Goal: Transaction & Acquisition: Purchase product/service

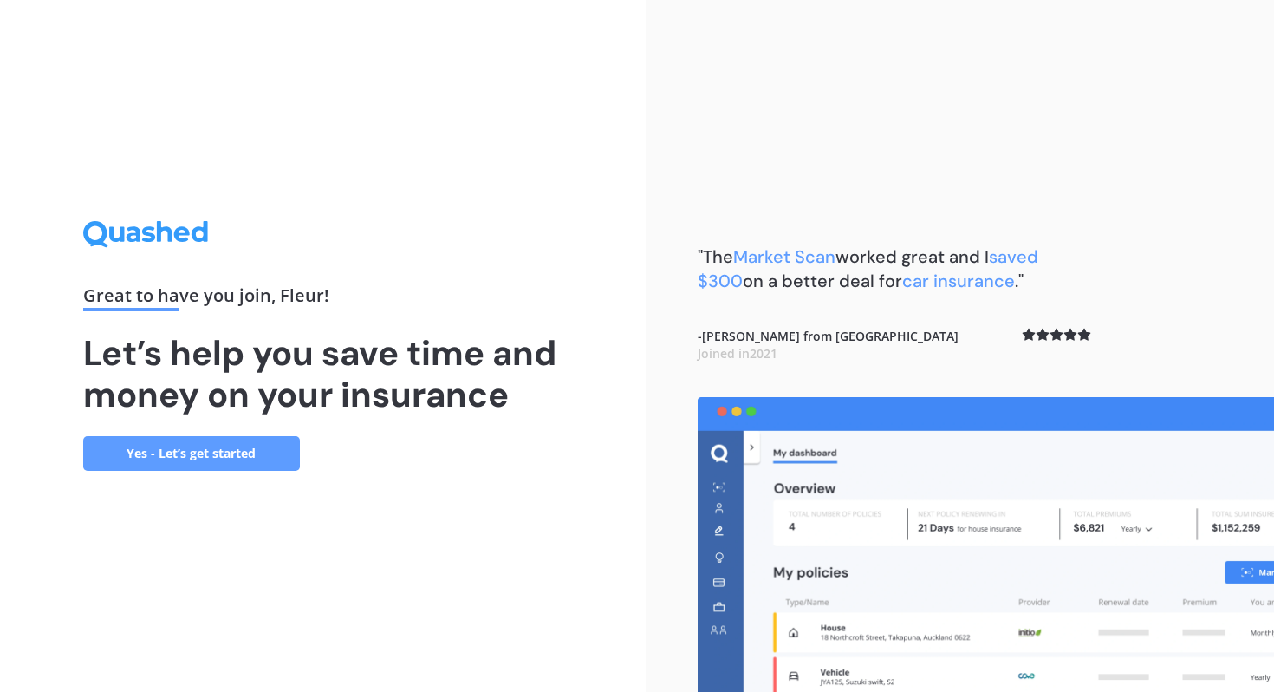
click at [212, 460] on link "Yes - Let’s get started" at bounding box center [191, 453] width 217 height 35
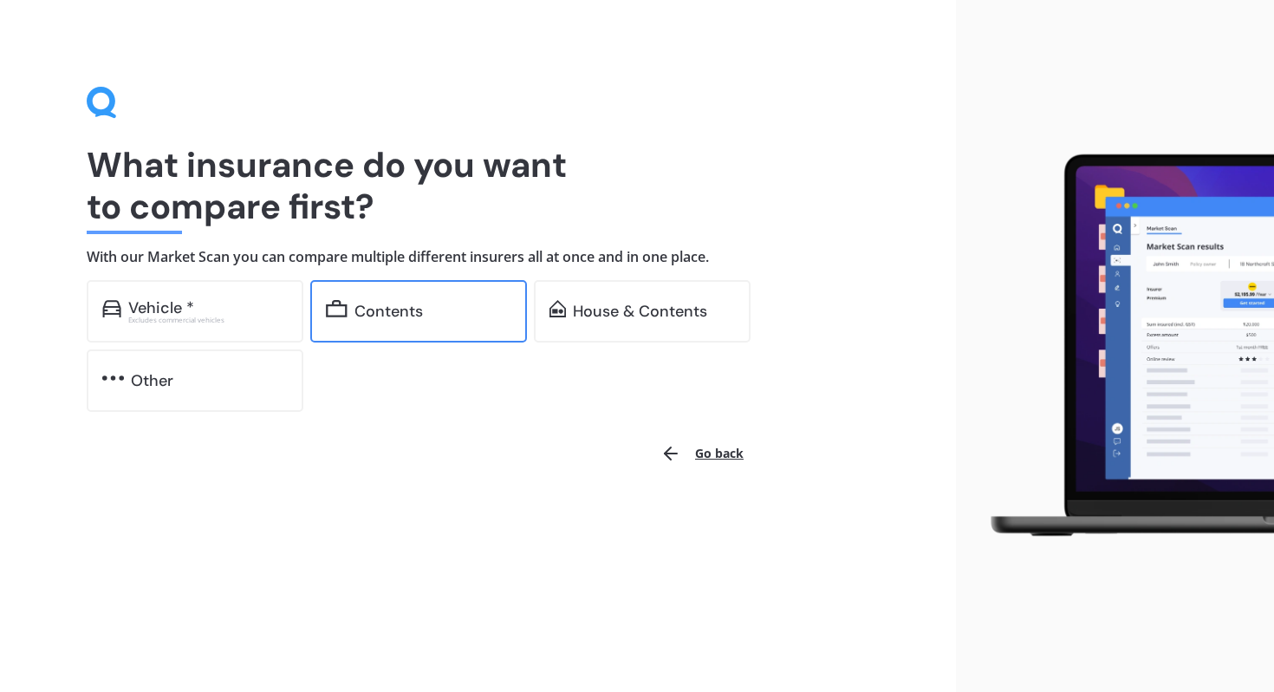
click at [364, 316] on div "Contents" at bounding box center [389, 311] width 68 height 17
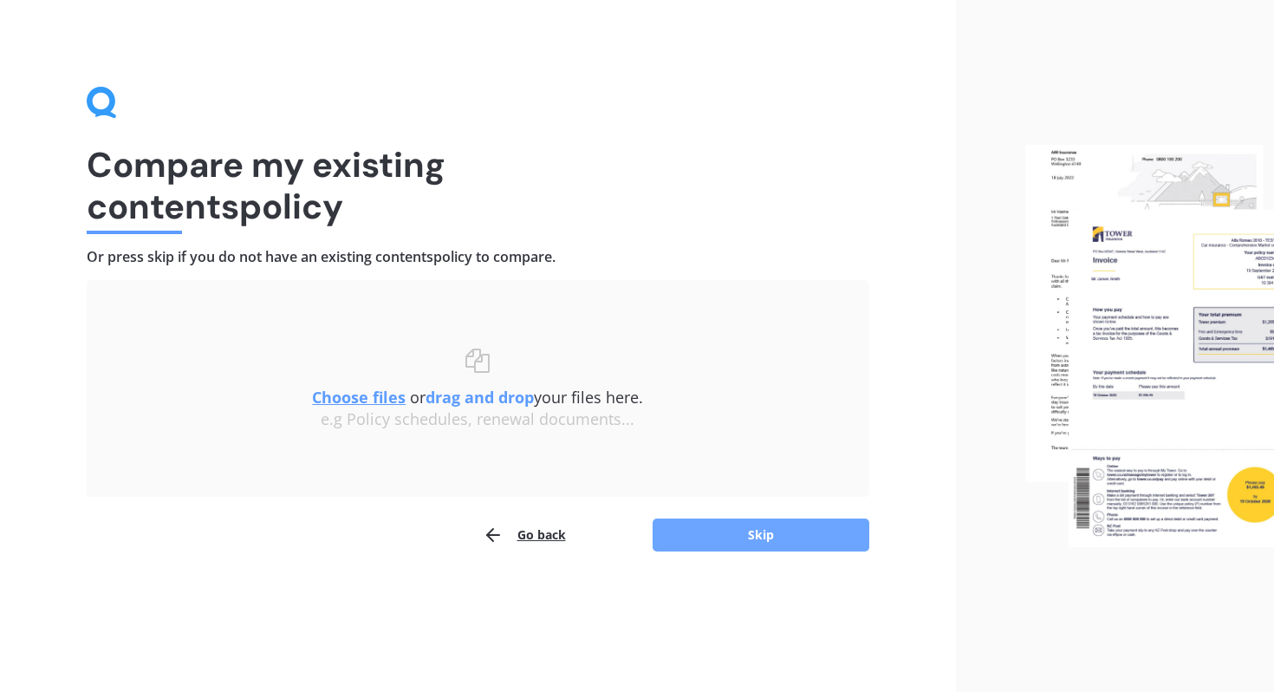
click at [688, 545] on button "Skip" at bounding box center [761, 534] width 217 height 33
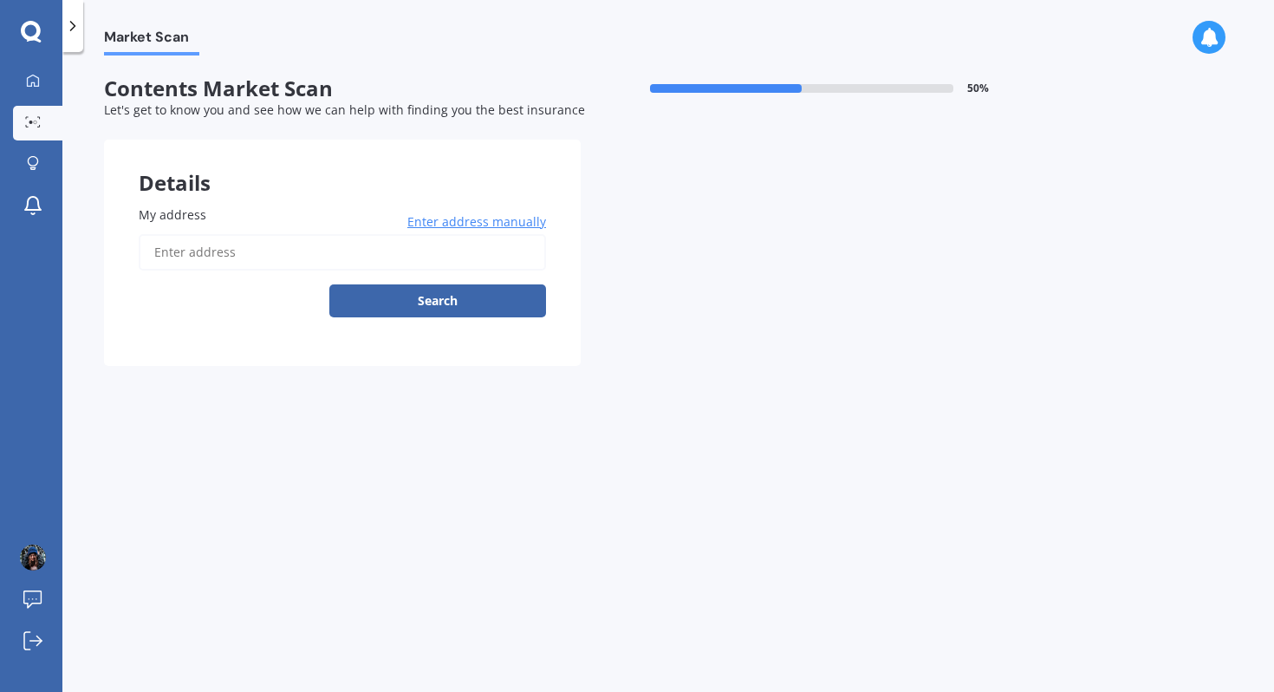
click at [369, 249] on input "My address" at bounding box center [342, 252] width 407 height 36
type input "[STREET_ADDRESS][PERSON_NAME]"
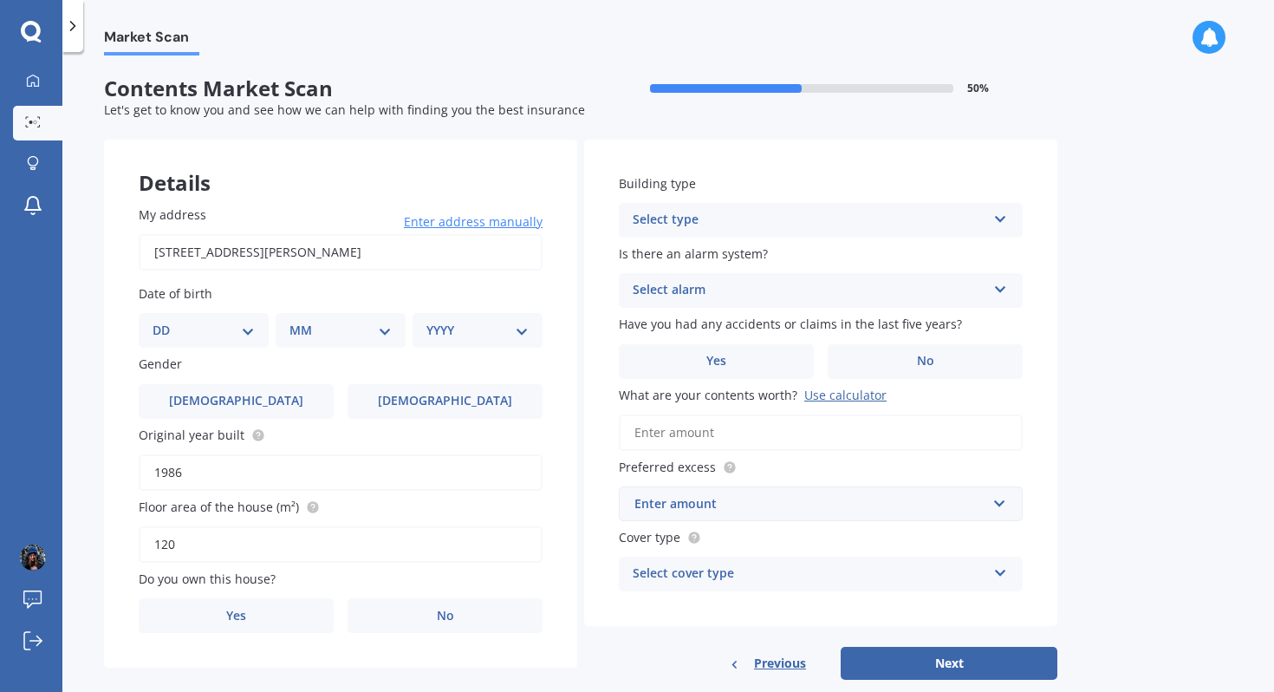
click at [229, 336] on select "DD 01 02 03 04 05 06 07 08 09 10 11 12 13 14 15 16 17 18 19 20 21 22 23 24 25 2…" at bounding box center [204, 330] width 102 height 19
select select "30"
click at [166, 322] on select "DD 01 02 03 04 05 06 07 08 09 10 11 12 13 14 15 16 17 18 19 20 21 22 23 24 25 2…" at bounding box center [204, 330] width 102 height 19
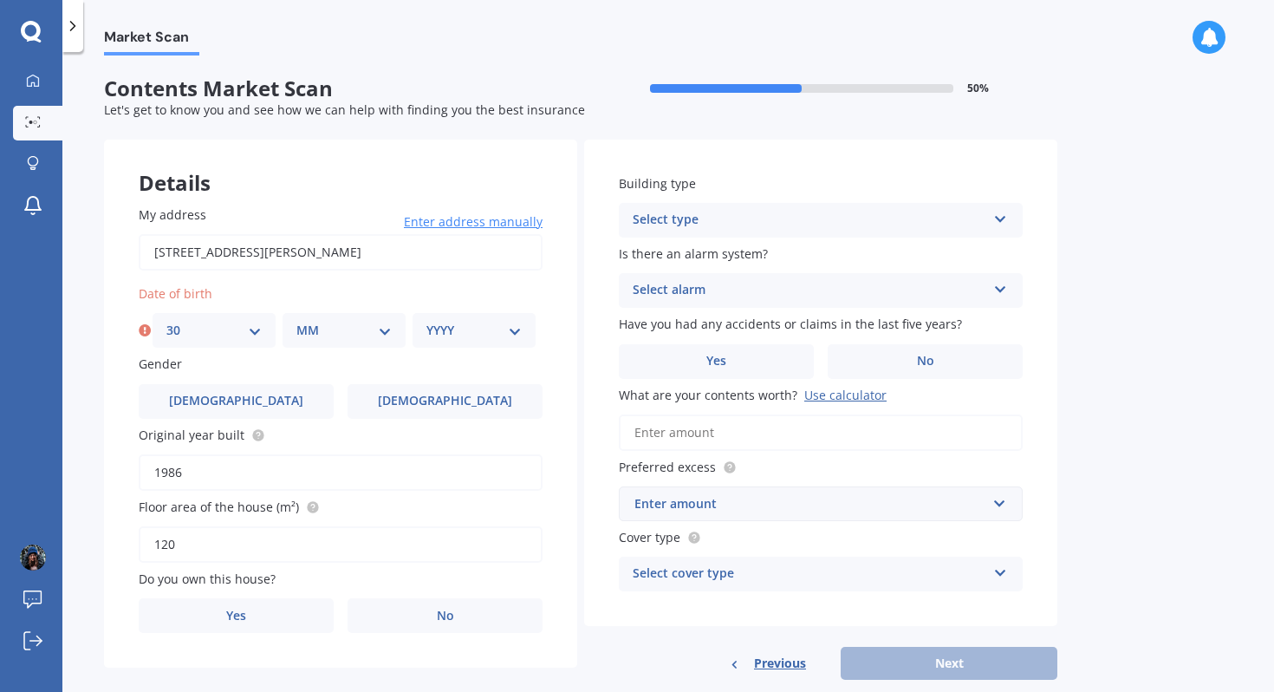
click at [315, 327] on select "MM 01 02 03 04 05 06 07 08 09 10 11 12" at bounding box center [343, 330] width 95 height 19
select select "11"
click at [296, 322] on select "MM 01 02 03 04 05 06 07 08 09 10 11 12" at bounding box center [343, 330] width 95 height 19
click at [478, 341] on div "YYYY 2009 2008 2007 2006 2005 2004 2003 2002 2001 2000 1999 1998 1997 1996 1995…" at bounding box center [474, 330] width 123 height 35
click at [465, 330] on select "YYYY 2009 2008 2007 2006 2005 2004 2003 2002 2001 2000 1999 1998 1997 1996 1995…" at bounding box center [473, 330] width 95 height 19
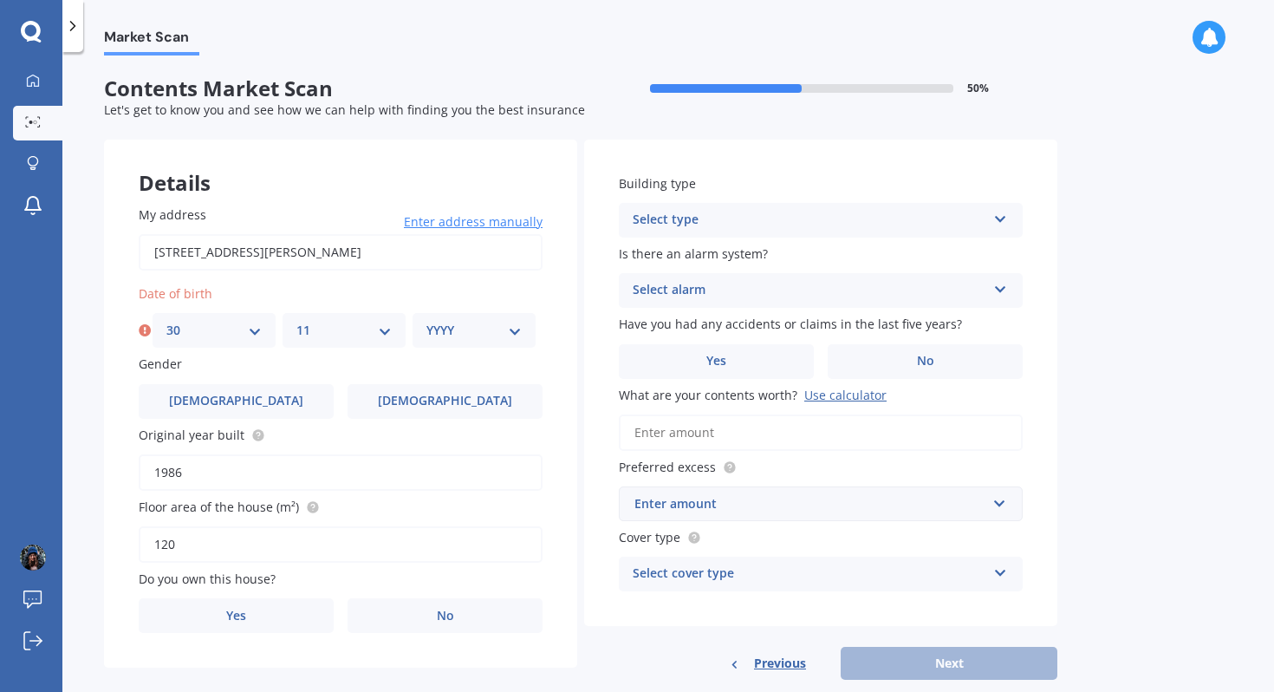
select select "2000"
click at [426, 322] on select "YYYY 2009 2008 2007 2006 2005 2004 2003 2002 2001 2000 1999 1998 1997 1996 1995…" at bounding box center [473, 330] width 95 height 19
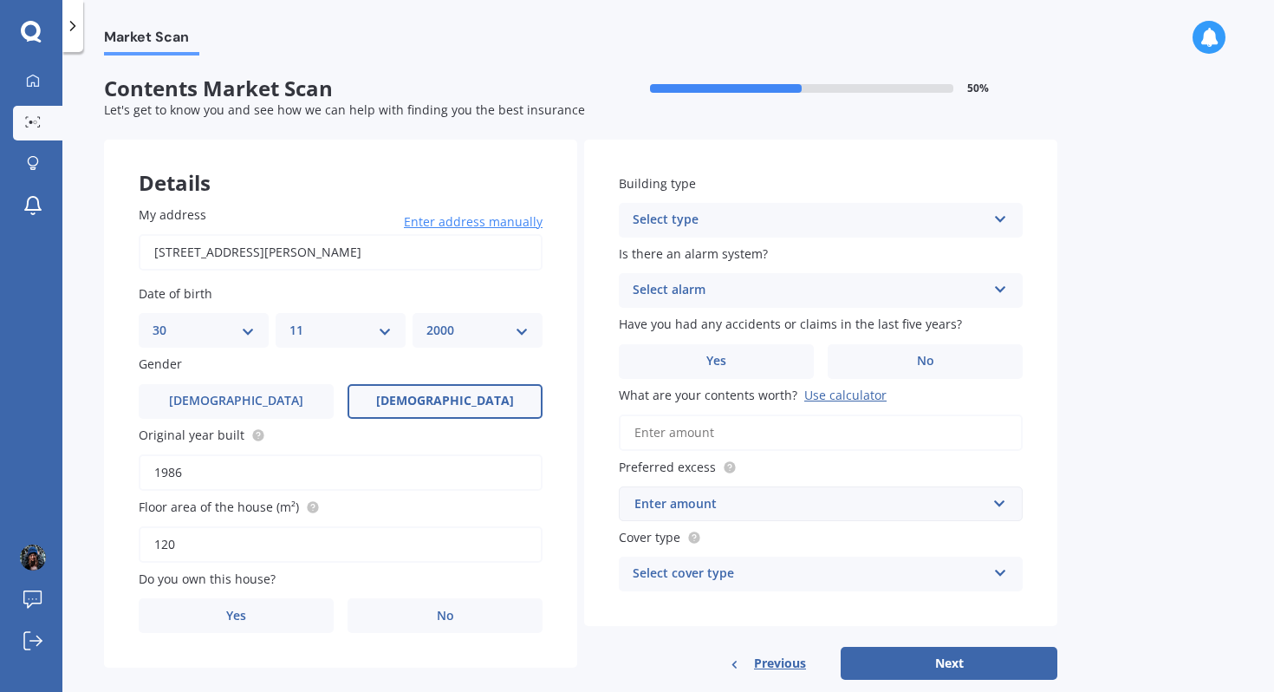
click at [457, 398] on span "[DEMOGRAPHIC_DATA]" at bounding box center [445, 401] width 138 height 15
click at [0, 0] on input "[DEMOGRAPHIC_DATA]" at bounding box center [0, 0] width 0 height 0
drag, startPoint x: 297, startPoint y: 474, endPoint x: 167, endPoint y: 460, distance: 130.8
click at [167, 459] on input "1986" at bounding box center [341, 472] width 404 height 36
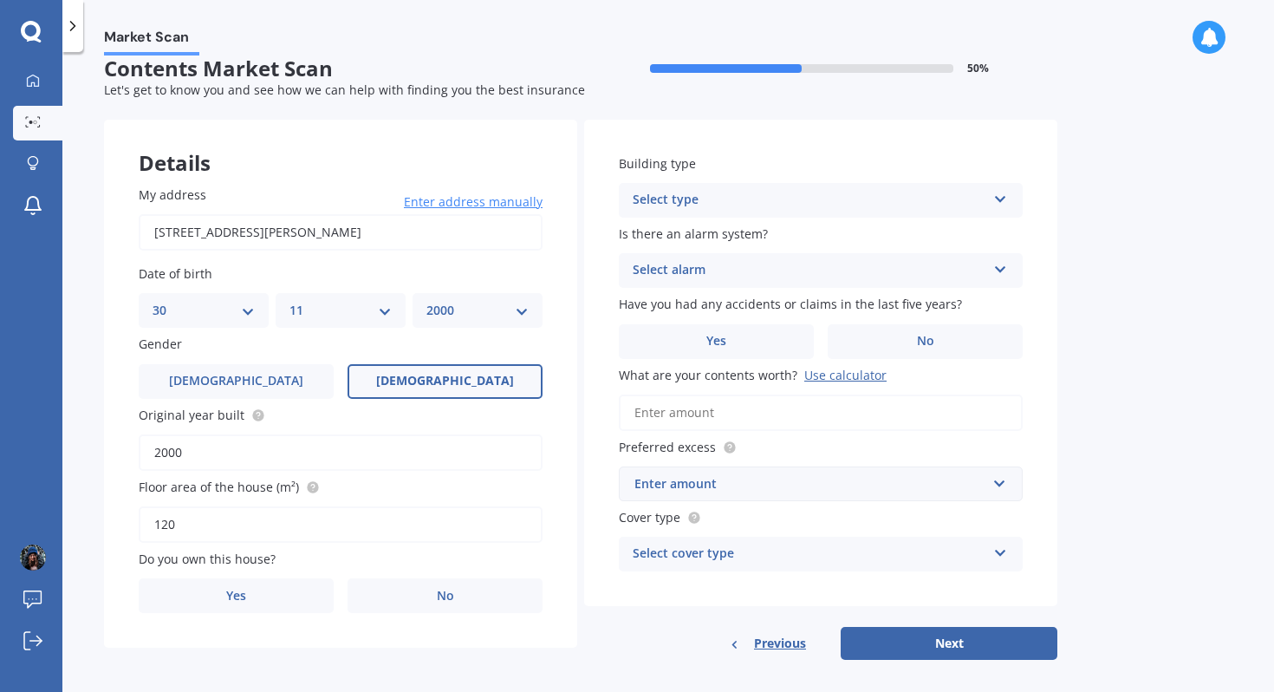
scroll to position [36, 0]
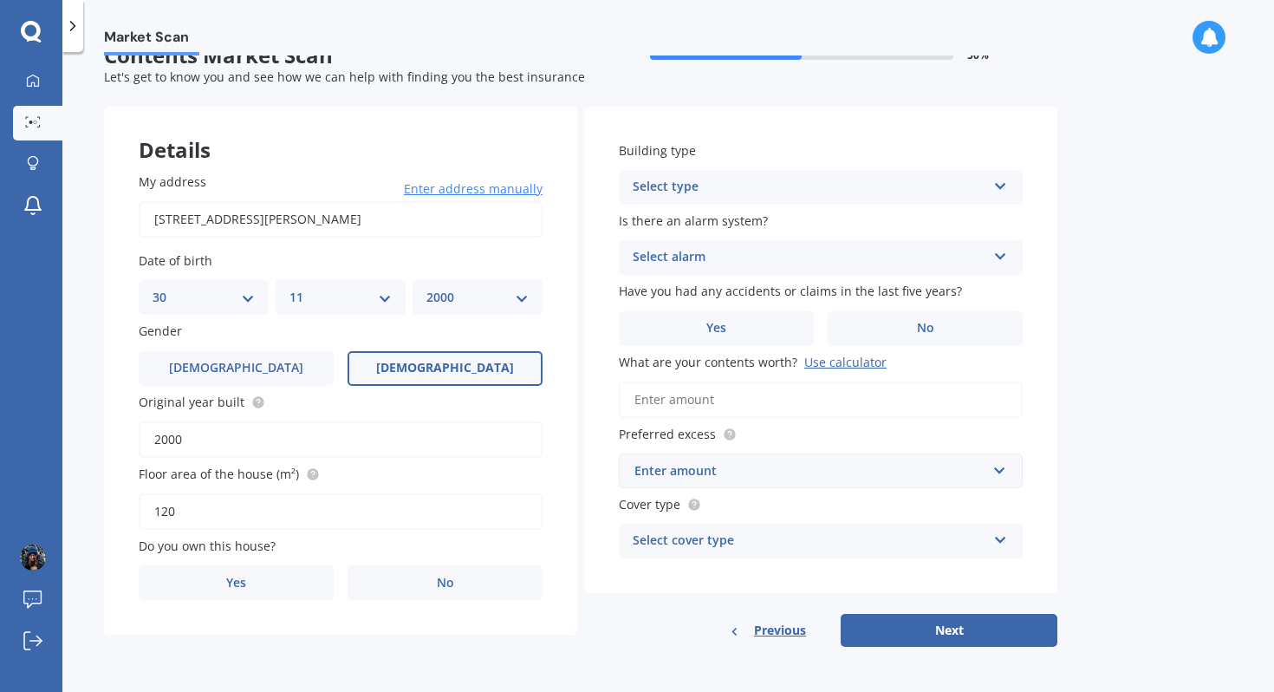
drag, startPoint x: 362, startPoint y: 218, endPoint x: 110, endPoint y: 177, distance: 255.5
click at [110, 177] on div "My address [STREET_ADDRESS][PERSON_NAME] Enter address manually Search Date of …" at bounding box center [340, 387] width 473 height 498
drag, startPoint x: 195, startPoint y: 420, endPoint x: 63, endPoint y: 425, distance: 131.9
click at [63, 425] on div "Market Scan Contents Market Scan 50 % Let's get to know you and see how we can …" at bounding box center [668, 375] width 1212 height 640
type input "0"
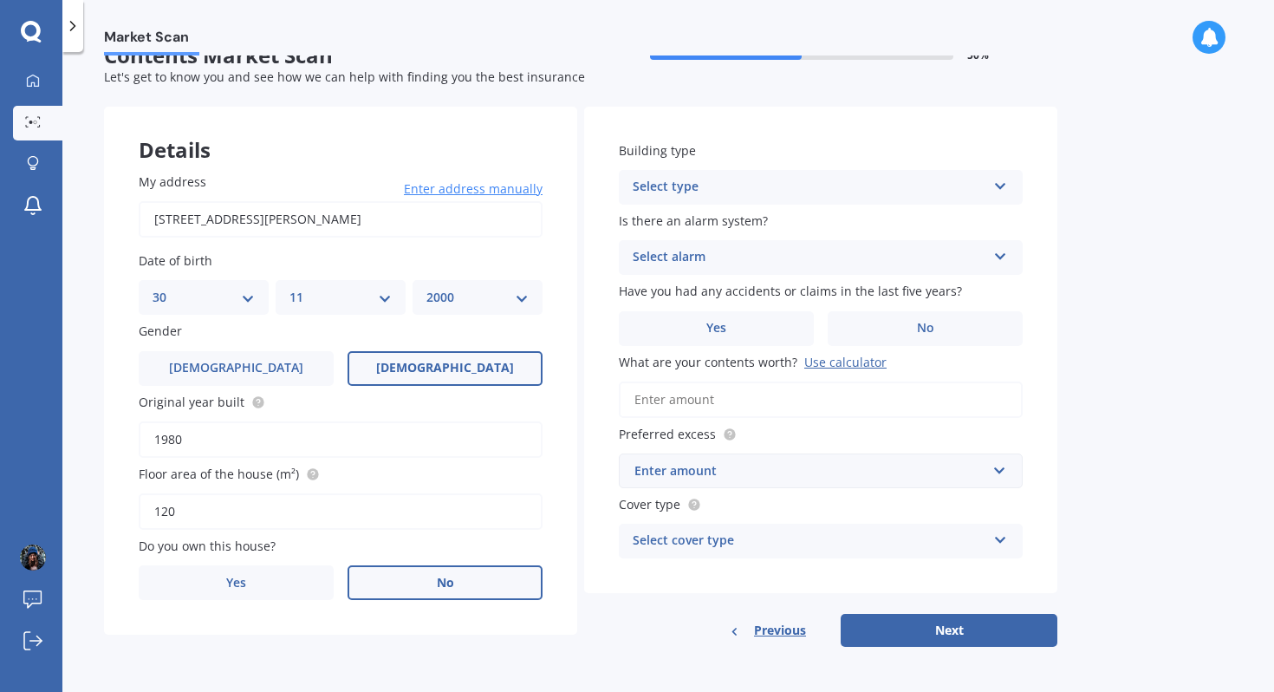
type input "1980"
click at [400, 594] on label "No" at bounding box center [445, 582] width 195 height 35
click at [0, 0] on input "No" at bounding box center [0, 0] width 0 height 0
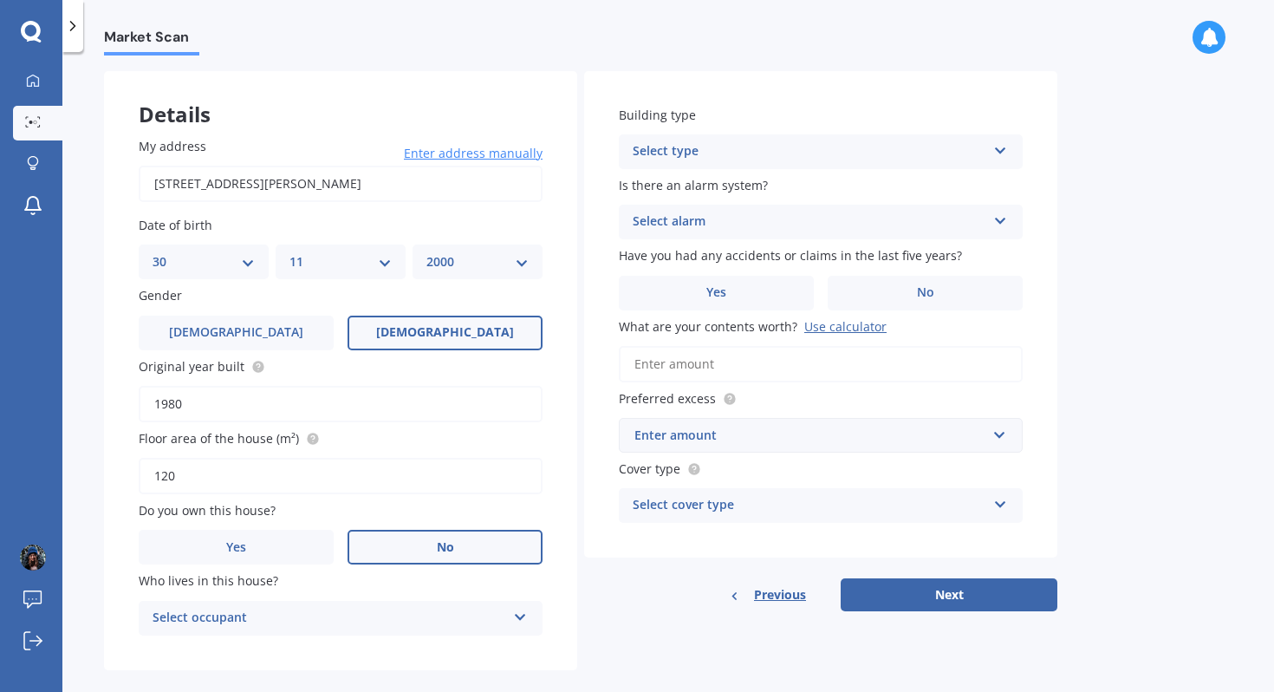
scroll to position [94, 0]
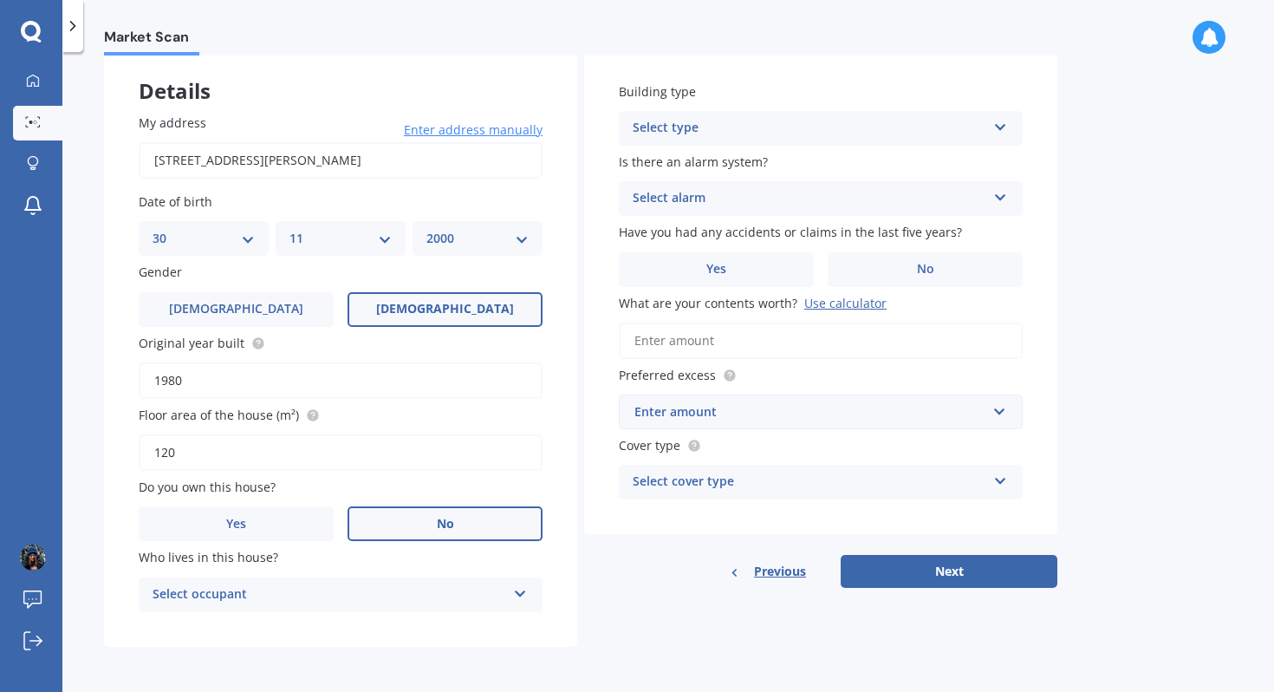
click at [375, 586] on div "Select occupant" at bounding box center [330, 594] width 354 height 21
click at [238, 630] on div "Tenant" at bounding box center [341, 628] width 402 height 31
click at [771, 129] on div "Select type" at bounding box center [810, 128] width 354 height 21
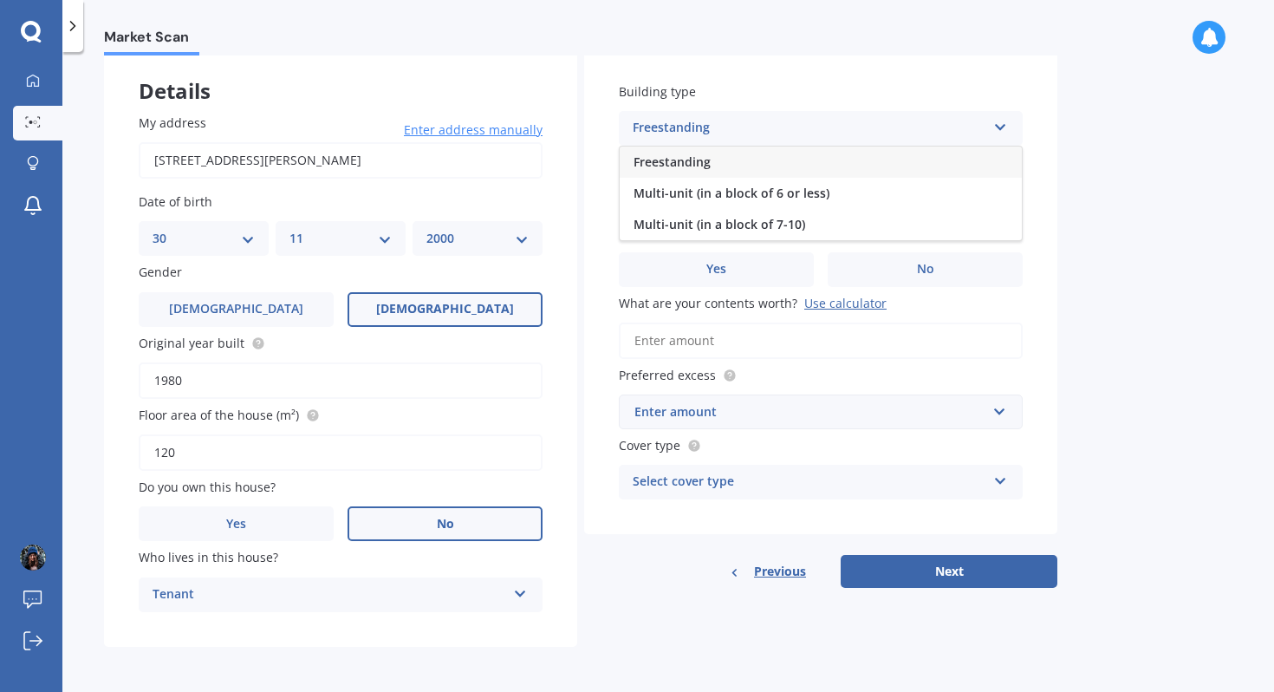
click at [770, 153] on div "Freestanding" at bounding box center [821, 161] width 402 height 31
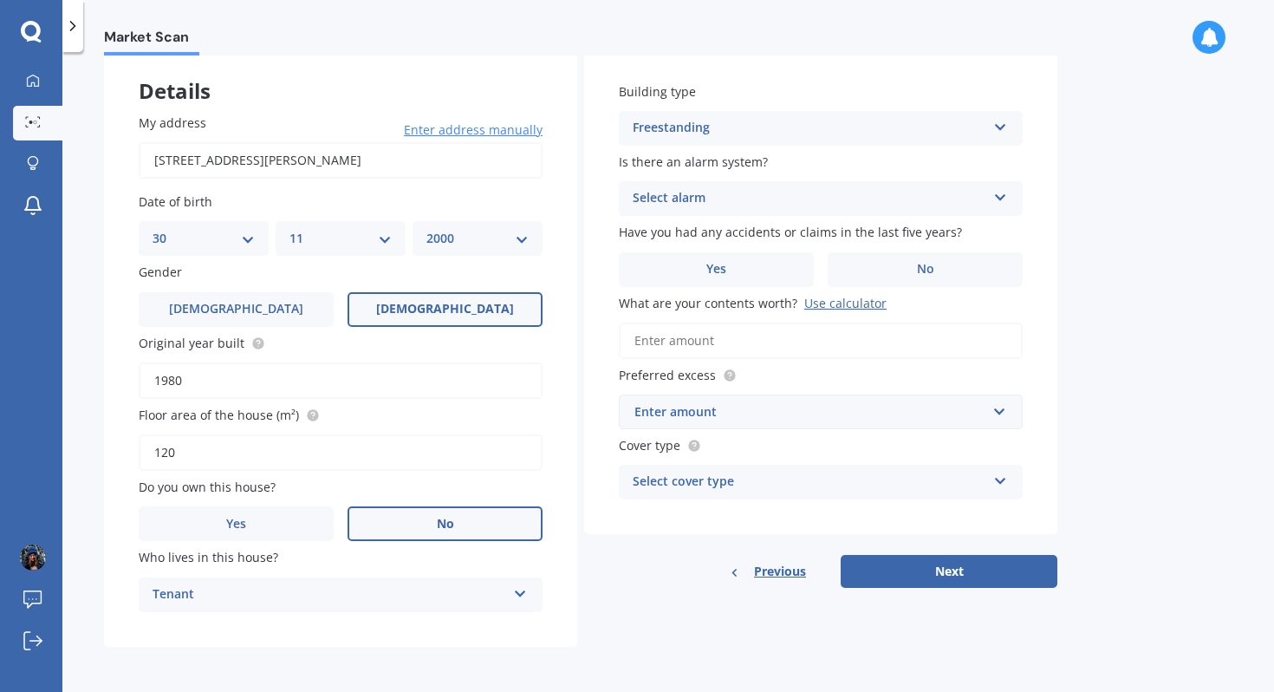
click at [792, 204] on div "Select alarm" at bounding box center [810, 198] width 354 height 21
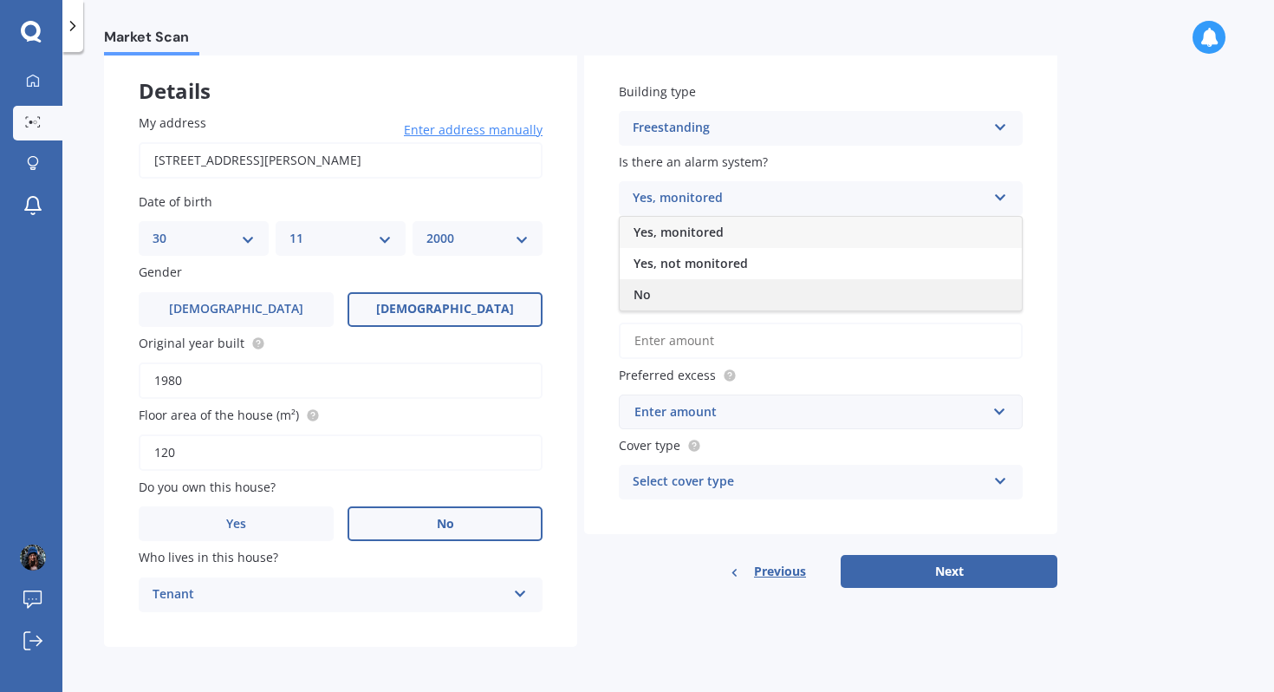
click at [757, 285] on div "No" at bounding box center [821, 294] width 402 height 31
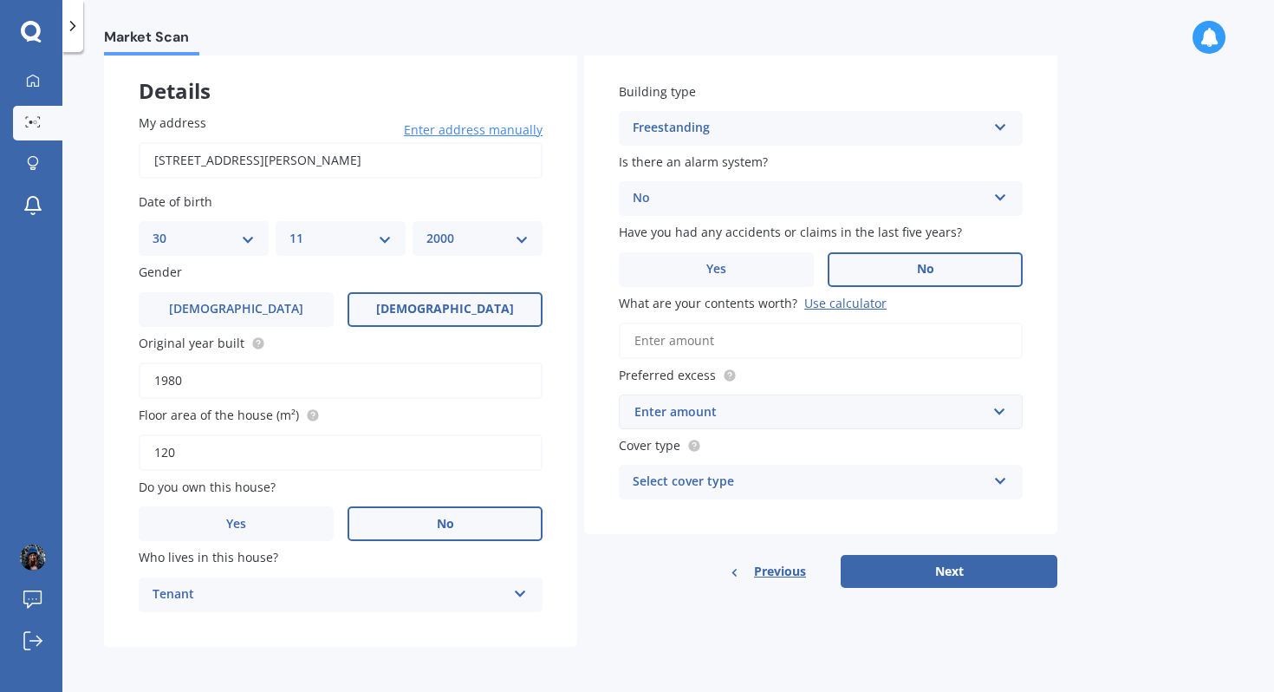
click at [860, 257] on label "No" at bounding box center [925, 269] width 195 height 35
click at [0, 0] on input "No" at bounding box center [0, 0] width 0 height 0
click at [841, 347] on input "What are your contents worth? Use calculator" at bounding box center [821, 340] width 404 height 36
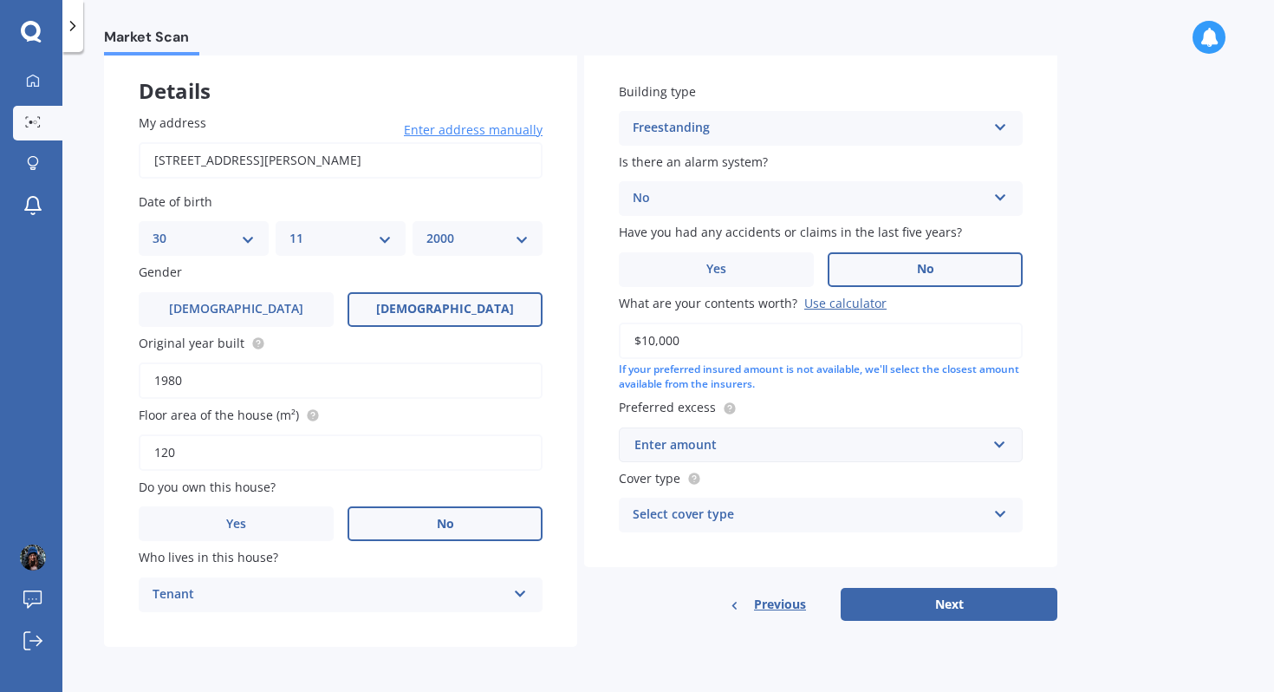
type input "$10,000"
click at [854, 442] on div "Enter amount" at bounding box center [810, 444] width 352 height 19
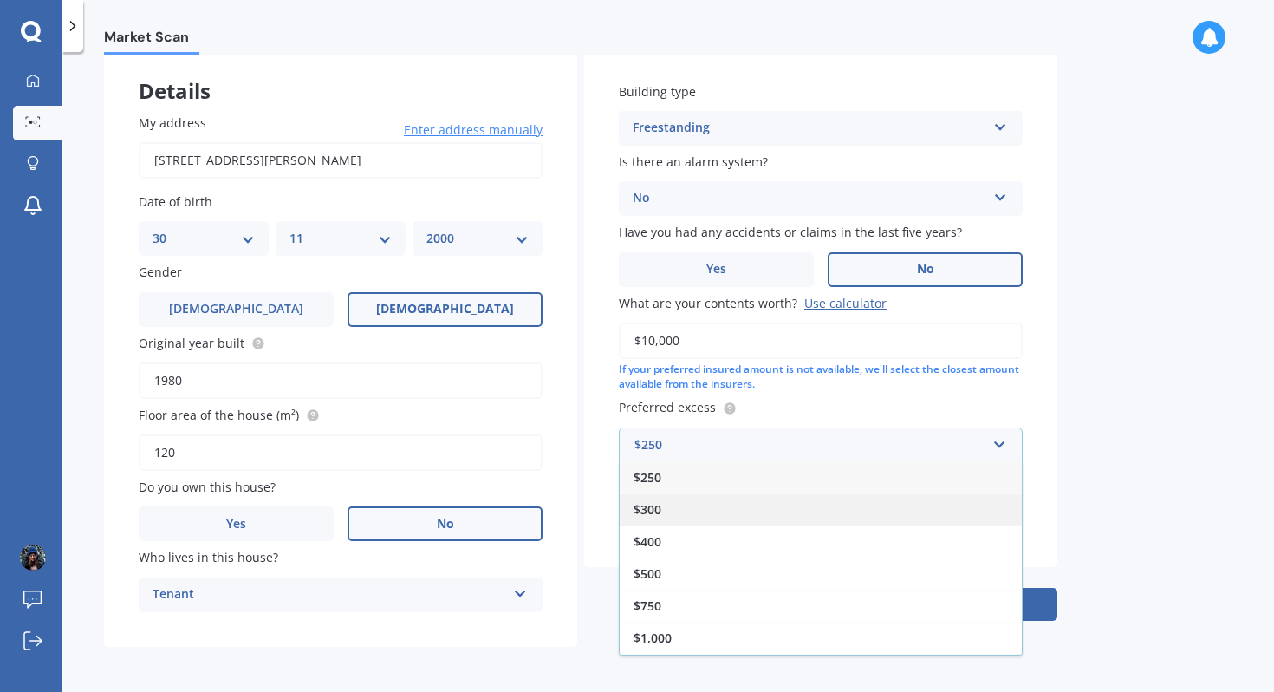
click at [811, 504] on div "$300" at bounding box center [821, 509] width 402 height 32
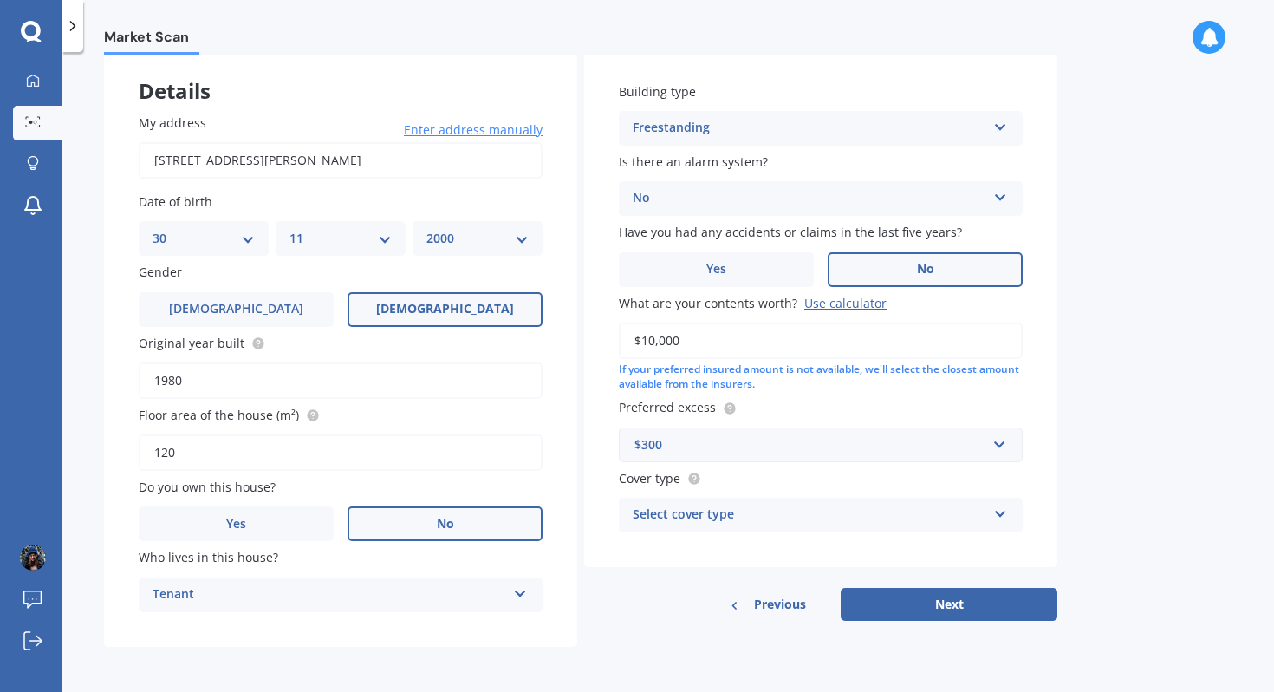
click at [814, 504] on div "Select cover type High Limited" at bounding box center [821, 515] width 404 height 35
click at [951, 478] on label "Cover type" at bounding box center [817, 478] width 397 height 18
click at [962, 593] on button "Next" at bounding box center [949, 604] width 217 height 33
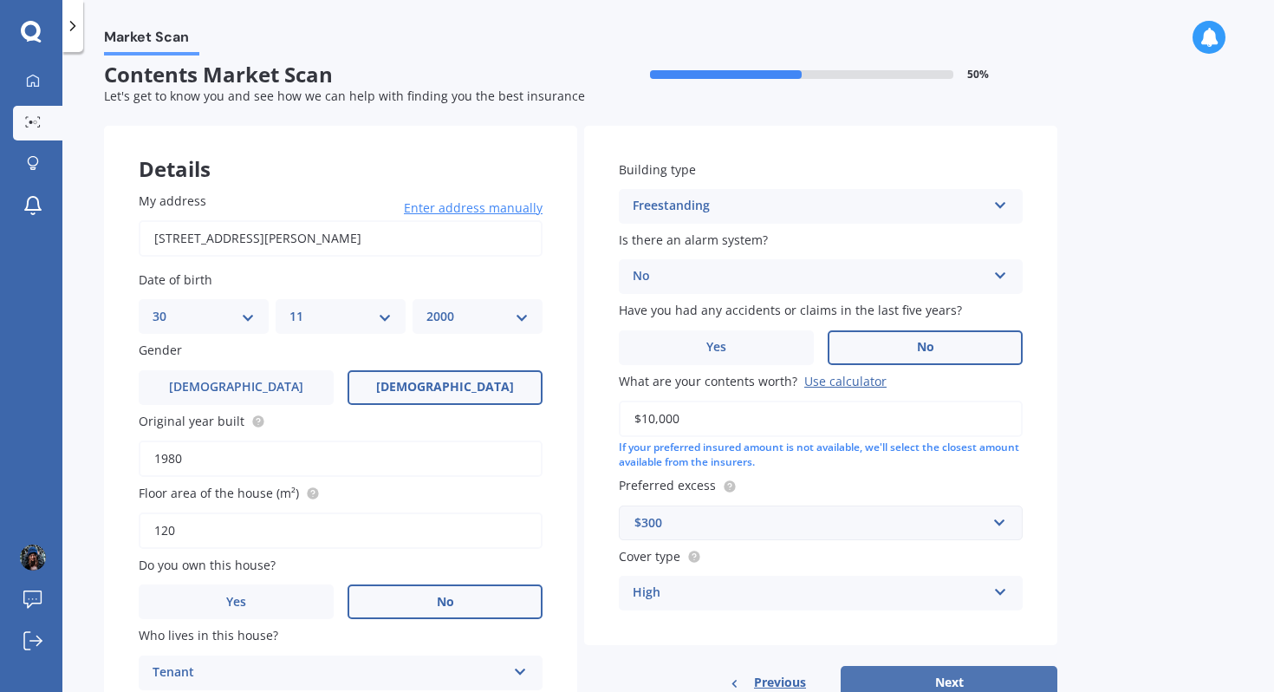
select select "30"
select select "11"
select select "2000"
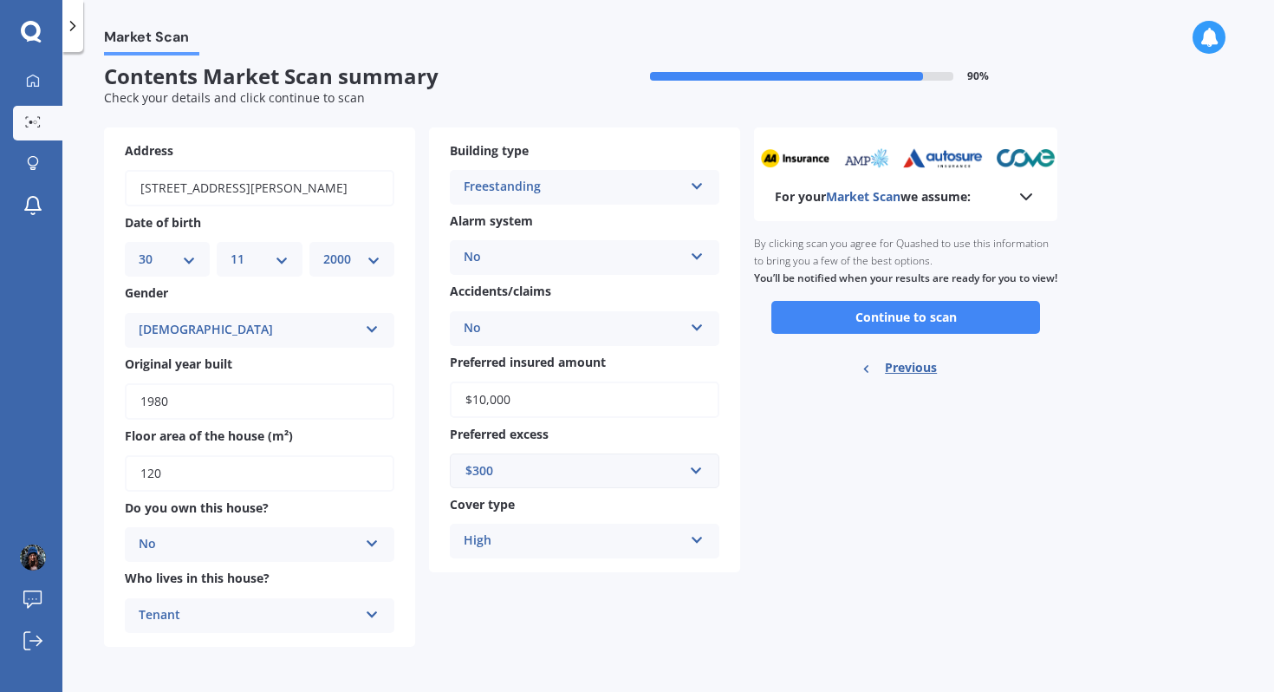
scroll to position [0, 0]
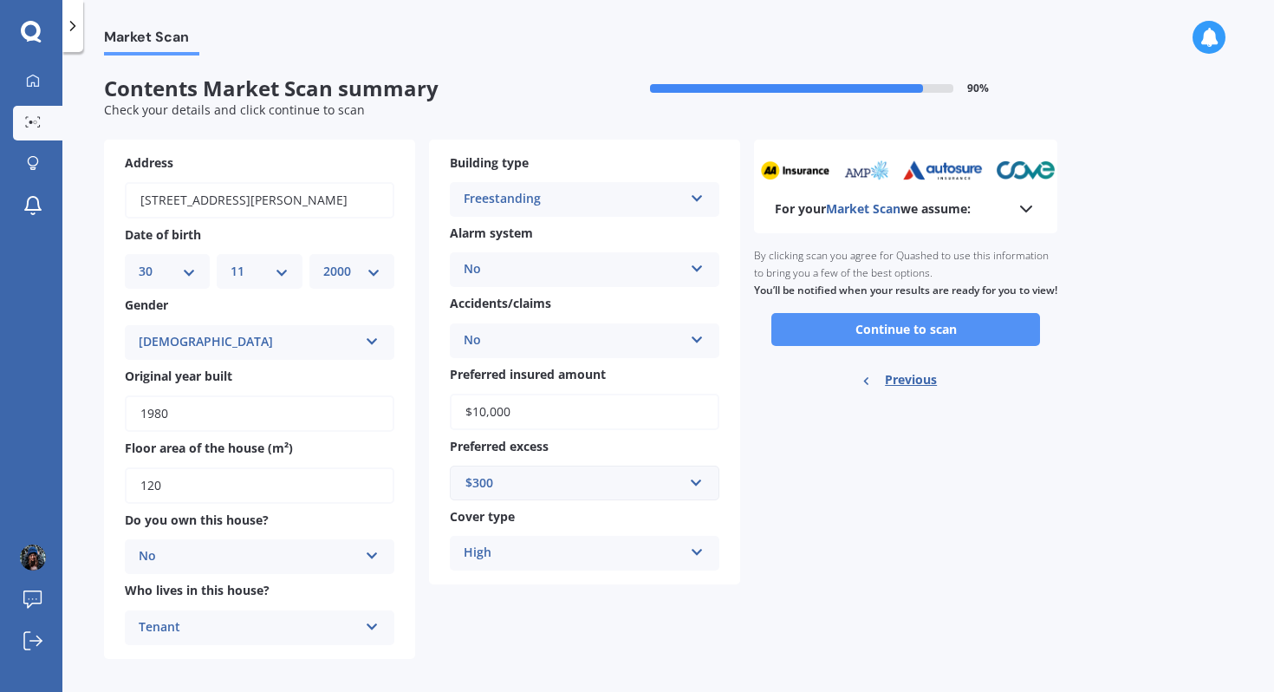
click at [975, 342] on button "Continue to scan" at bounding box center [905, 329] width 269 height 33
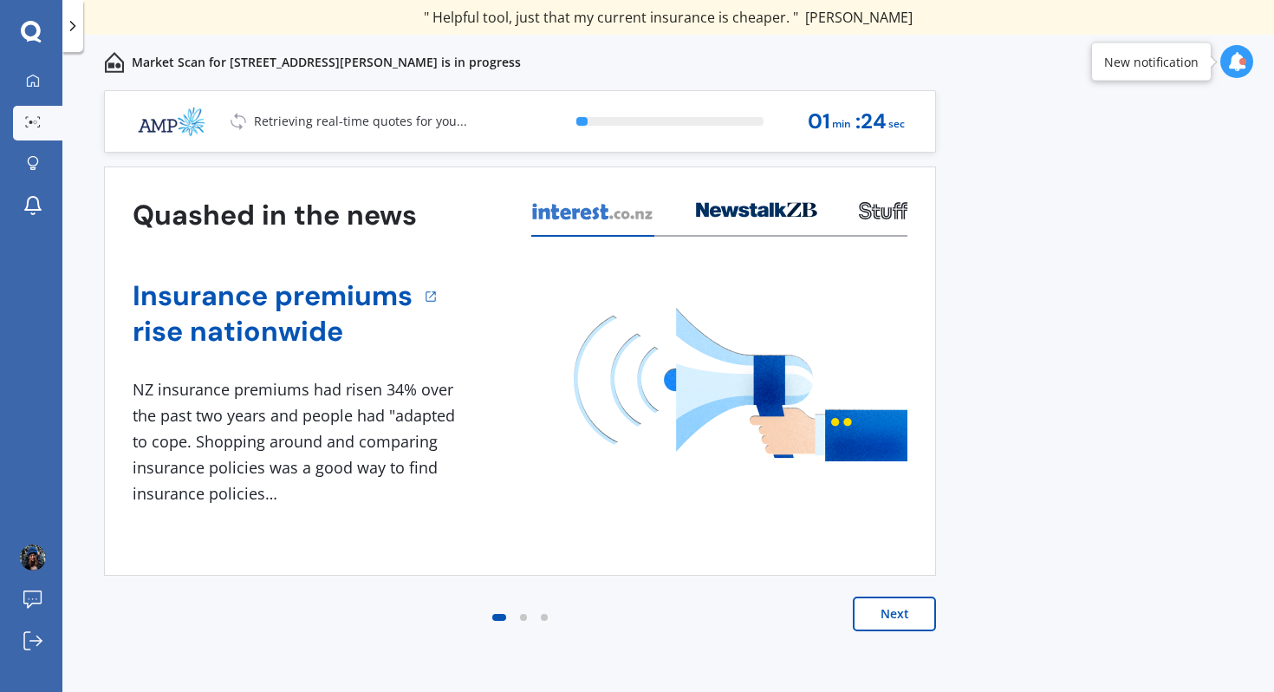
click at [905, 615] on button "Next" at bounding box center [894, 613] width 83 height 35
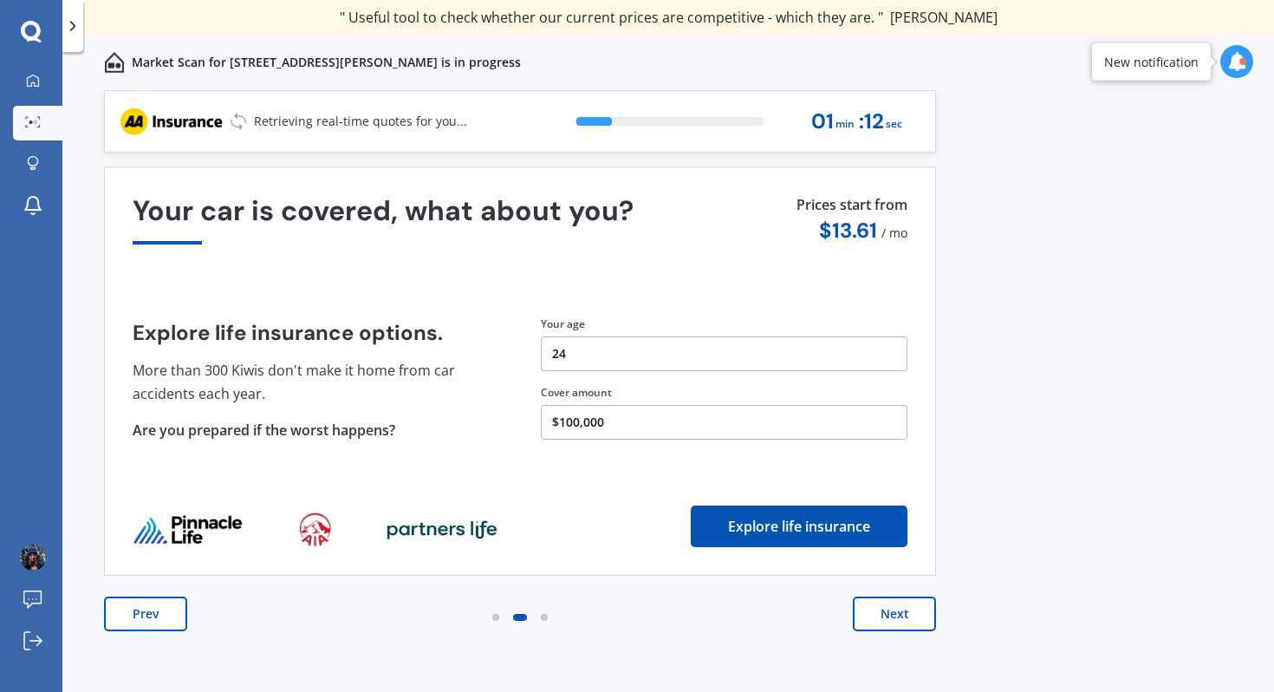
click at [176, 618] on button "Prev" at bounding box center [145, 613] width 83 height 35
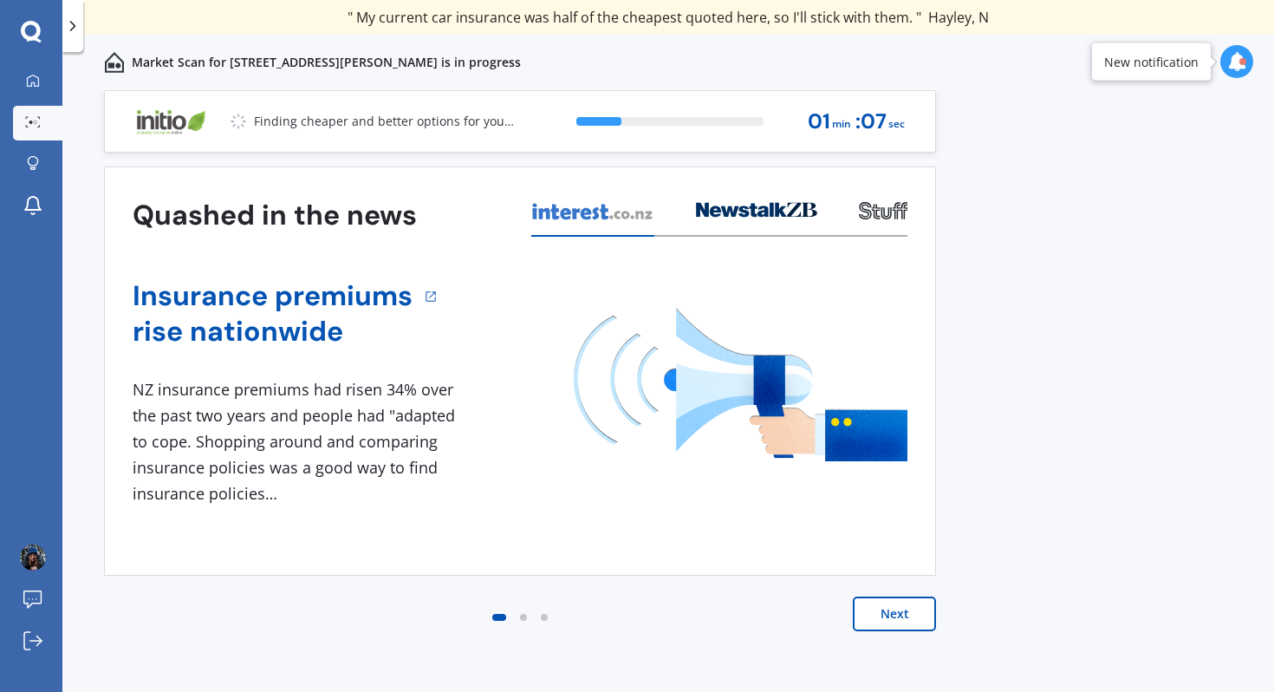
click at [899, 614] on button "Next" at bounding box center [894, 613] width 83 height 35
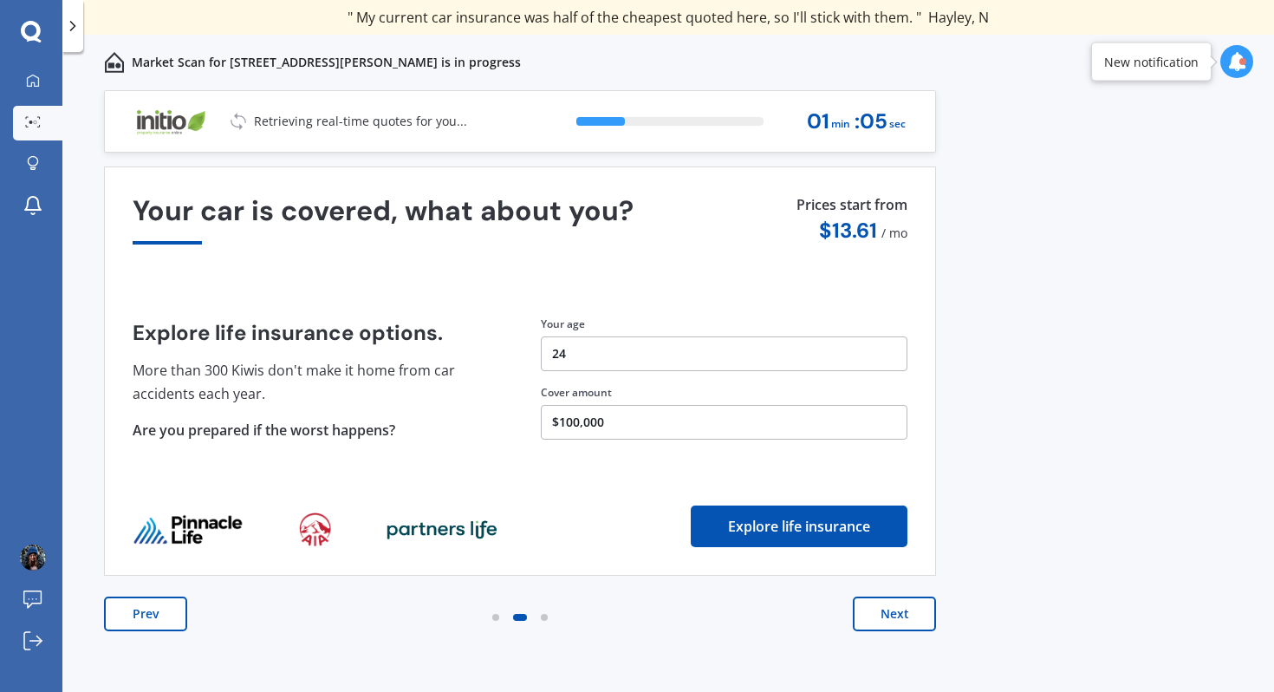
click at [899, 615] on button "Next" at bounding box center [894, 613] width 83 height 35
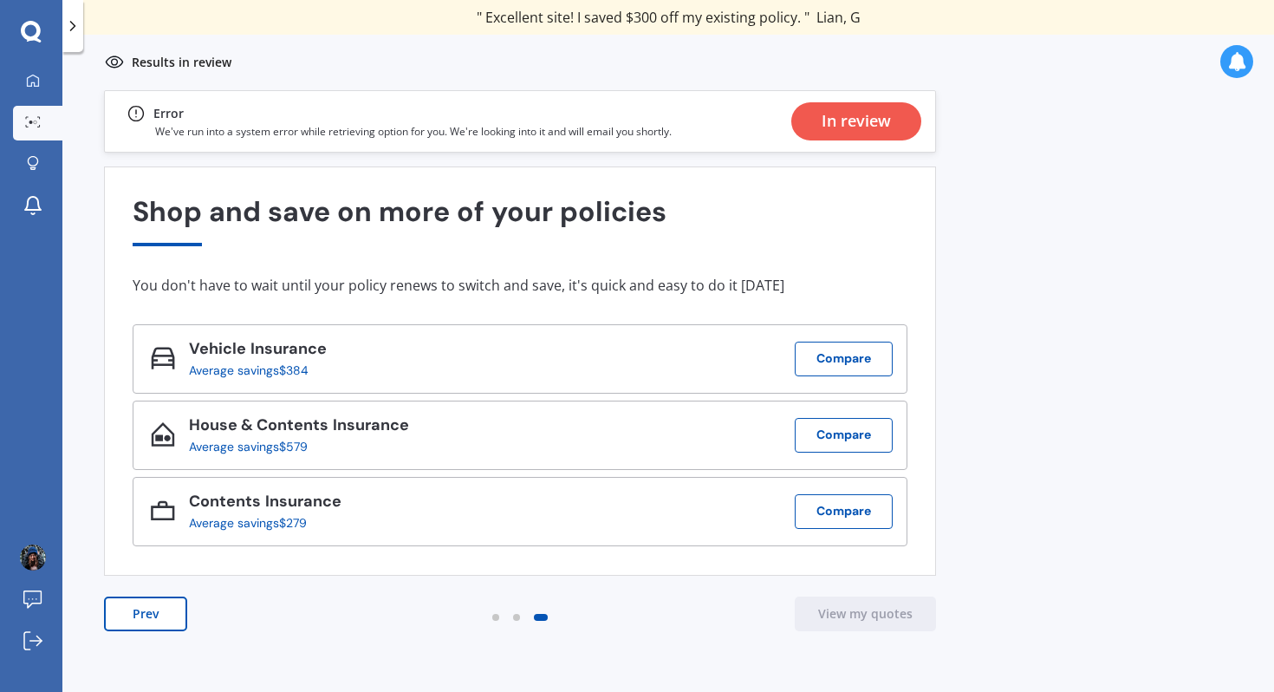
click at [853, 121] on div "In review" at bounding box center [856, 121] width 69 height 38
